Goal: Transaction & Acquisition: Obtain resource

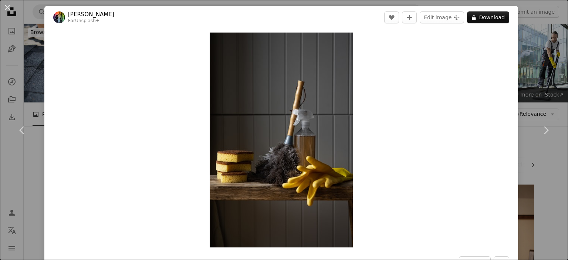
scroll to position [5050, 0]
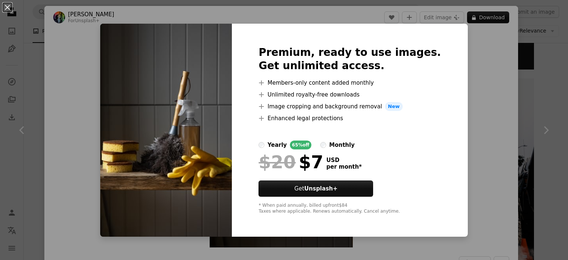
click at [483, 164] on div "An X shape Premium, ready to use images. Get unlimited access. A plus sign Memb…" at bounding box center [284, 130] width 568 height 260
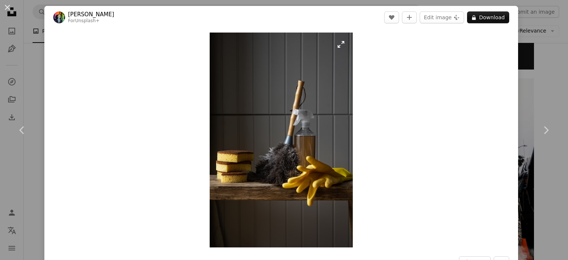
click at [313, 129] on img "Zoom in on this image" at bounding box center [281, 140] width 143 height 215
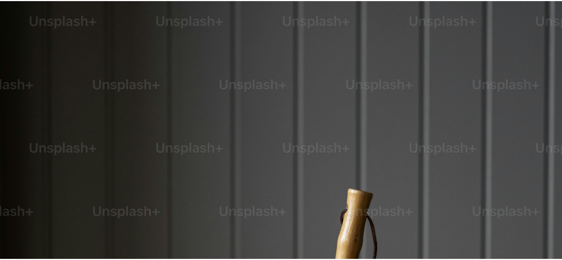
scroll to position [288, 0]
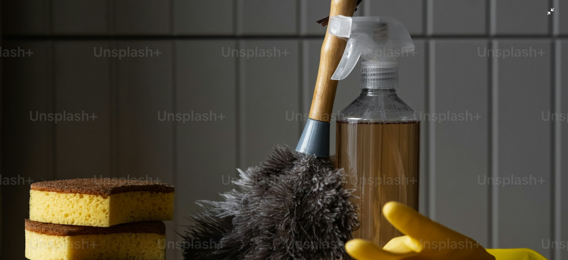
click at [313, 129] on img "Zoom out on this image" at bounding box center [284, 138] width 569 height 853
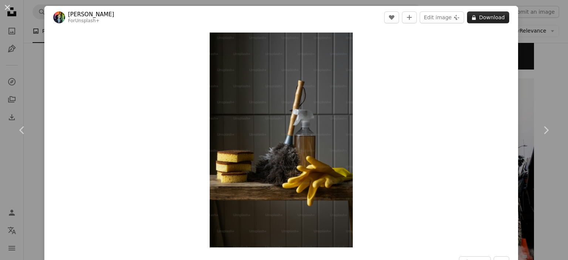
click at [471, 18] on icon "A lock" at bounding box center [474, 18] width 6 height 6
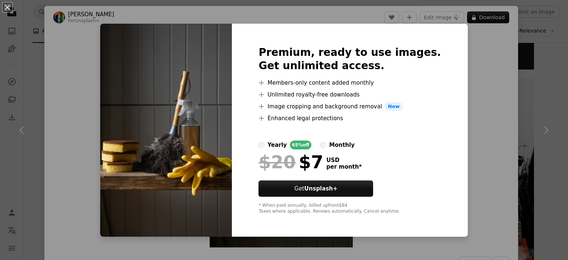
click at [501, 97] on div "An X shape Premium, ready to use images. Get unlimited access. A plus sign Memb…" at bounding box center [284, 130] width 568 height 260
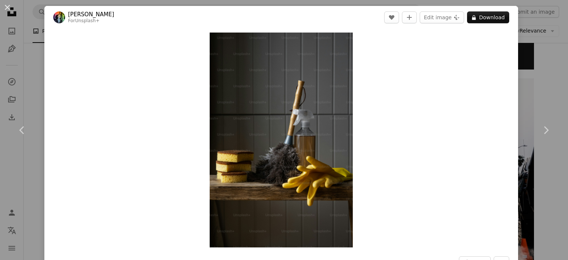
click at [552, 73] on div "An X shape Chevron left Chevron right [PERSON_NAME] For Unsplash+ A heart A plu…" at bounding box center [284, 130] width 568 height 260
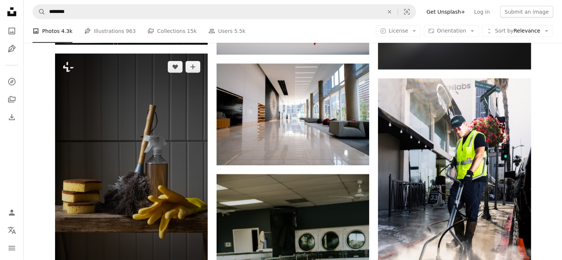
click at [75, 92] on img at bounding box center [131, 168] width 153 height 229
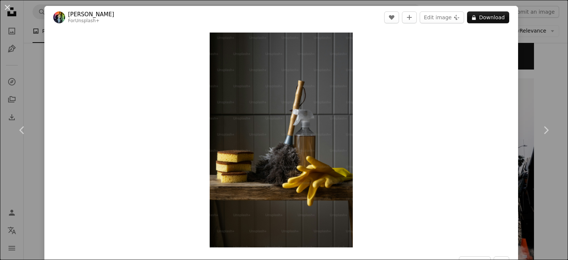
drag, startPoint x: 287, startPoint y: 149, endPoint x: 391, endPoint y: 210, distance: 120.0
click at [391, 210] on div "Zoom in" at bounding box center [281, 140] width 474 height 222
click at [544, 79] on div "An X shape Chevron left Chevron right [PERSON_NAME] For Unsplash+ A heart A plu…" at bounding box center [284, 130] width 568 height 260
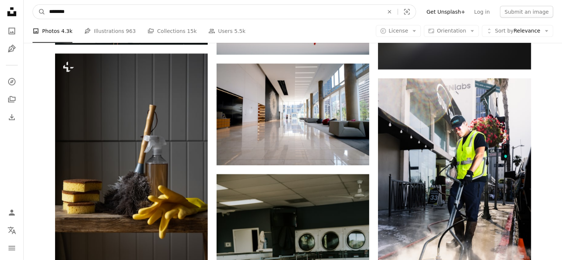
drag, startPoint x: 147, startPoint y: 13, endPoint x: 20, endPoint y: 10, distance: 127.6
type input "**********"
click at [33, 5] on button "A magnifying glass" at bounding box center [39, 12] width 13 height 14
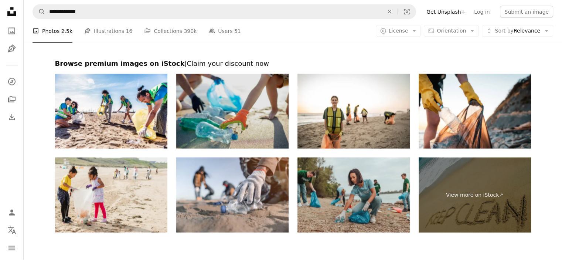
scroll to position [1519, 0]
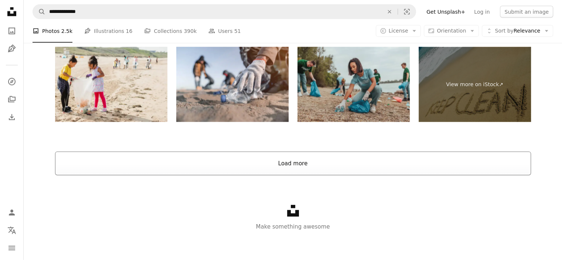
click at [282, 156] on button "Load more" at bounding box center [293, 164] width 476 height 24
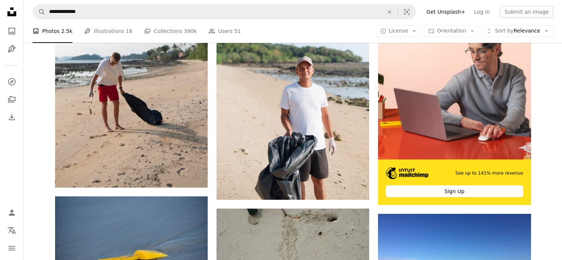
scroll to position [3036, 0]
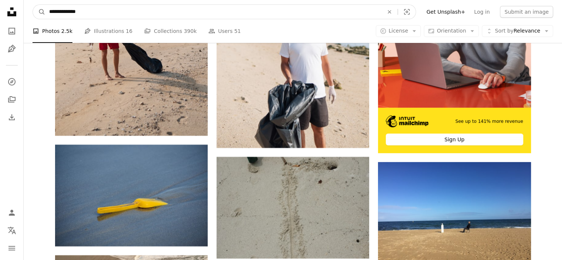
drag, startPoint x: 88, startPoint y: 15, endPoint x: 46, endPoint y: 8, distance: 42.7
click at [33, 8] on form "**********" at bounding box center [225, 11] width 384 height 15
type input "**********"
click at [33, 5] on button "A magnifying glass" at bounding box center [39, 12] width 13 height 14
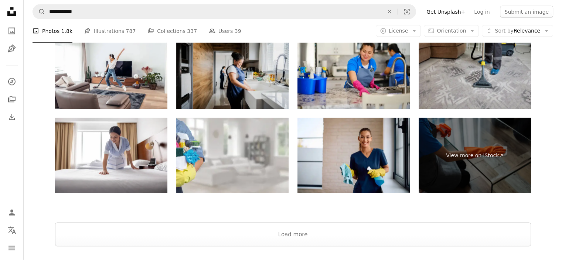
scroll to position [1587, 0]
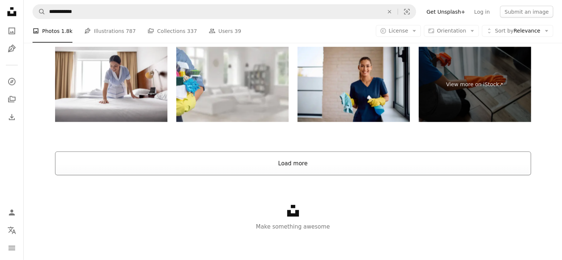
click at [296, 170] on button "Load more" at bounding box center [293, 164] width 476 height 24
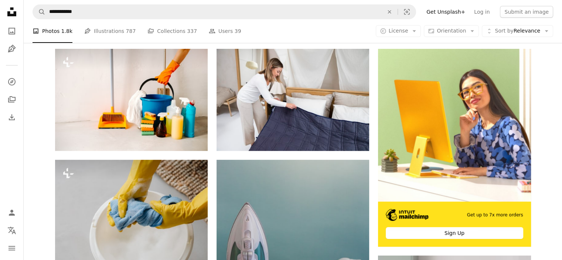
scroll to position [127, 0]
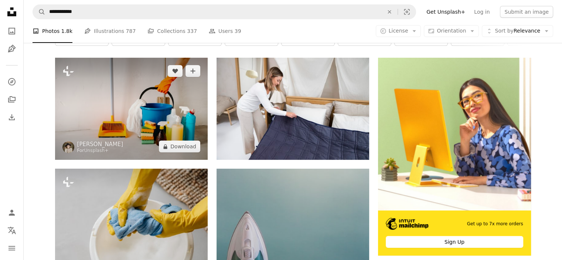
click at [136, 118] on img at bounding box center [131, 109] width 153 height 102
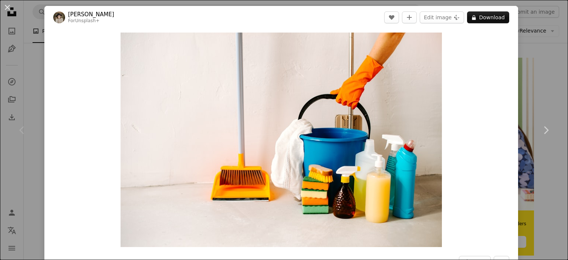
click at [528, 89] on div "An X shape Chevron left Chevron right [PERSON_NAME] For Unsplash+ A heart A plu…" at bounding box center [284, 130] width 568 height 260
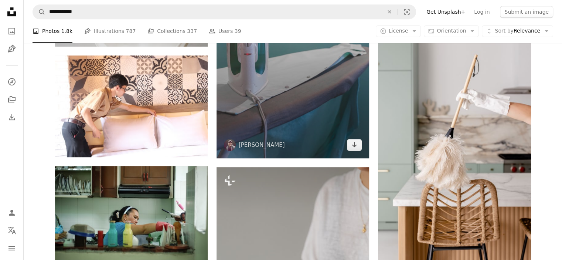
scroll to position [386, 0]
